Goal: Task Accomplishment & Management: Use online tool/utility

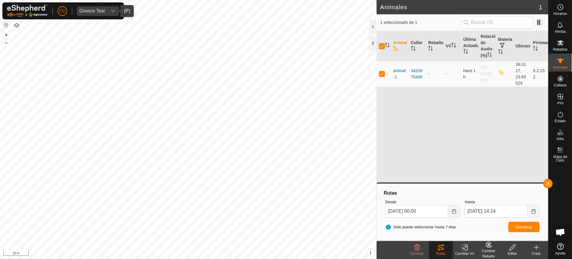
click at [119, 11] on div "dropdown trigger" at bounding box center [113, 11] width 12 height 10
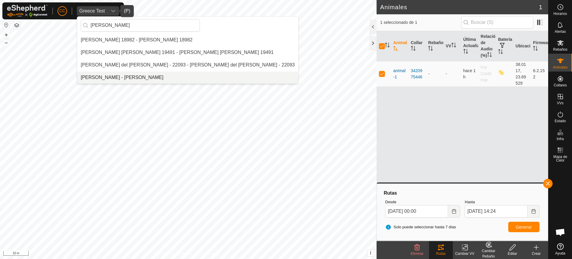
type input "[PERSON_NAME]"
click at [118, 79] on li "[PERSON_NAME] - [PERSON_NAME]" at bounding box center [187, 78] width 221 height 12
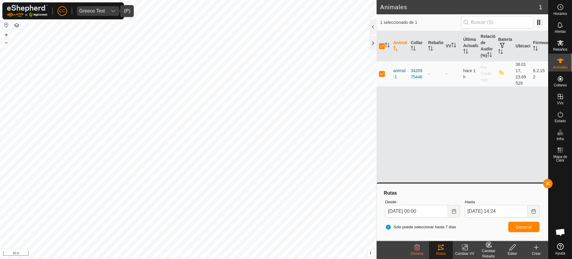
checkbox input "false"
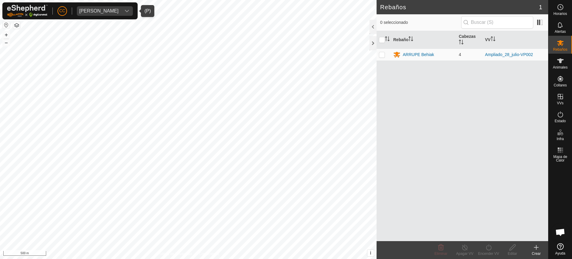
click at [4, 24] on button "button" at bounding box center [6, 24] width 7 height 7
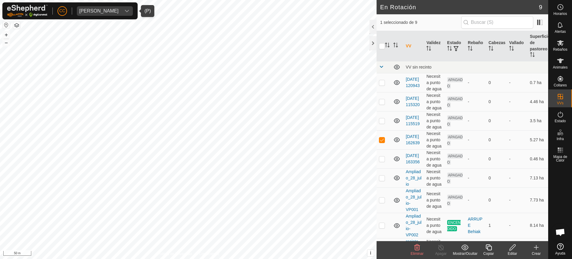
click at [512, 247] on icon at bounding box center [512, 247] width 7 height 7
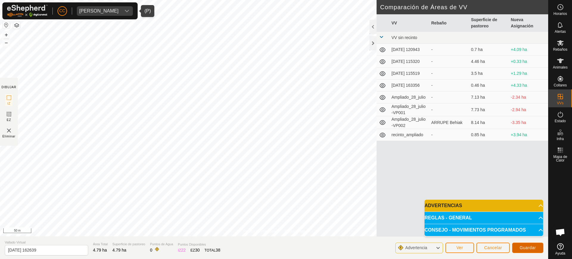
click at [522, 249] on span "Guardar" at bounding box center [528, 247] width 16 height 5
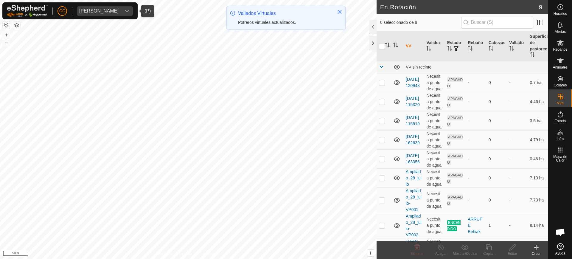
checkbox input "true"
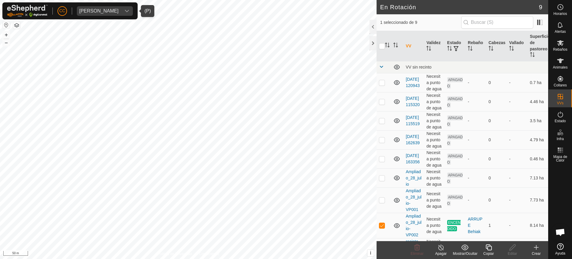
checkbox input "true"
checkbox input "false"
